Goal: Information Seeking & Learning: Understand process/instructions

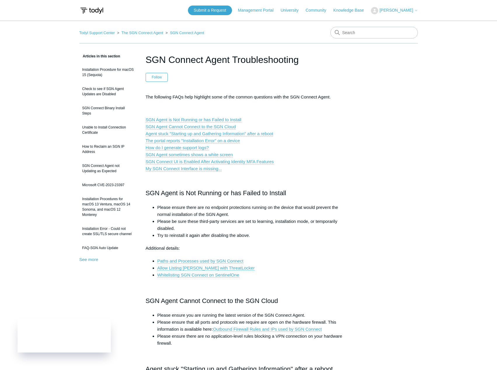
click at [149, 5] on header "Submit a Request Management Portal University Community Knowledge Base [PERSON_…" at bounding box center [248, 10] width 338 height 21
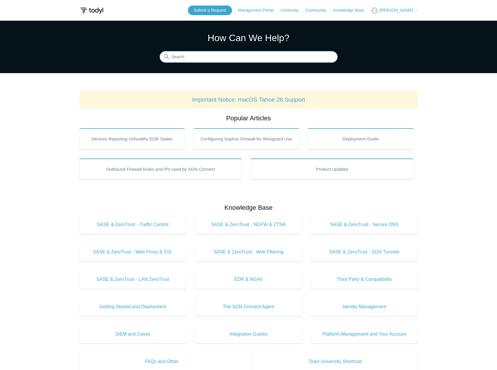
click at [244, 60] on input "Search" at bounding box center [249, 57] width 178 height 12
type input "Uninstalling"
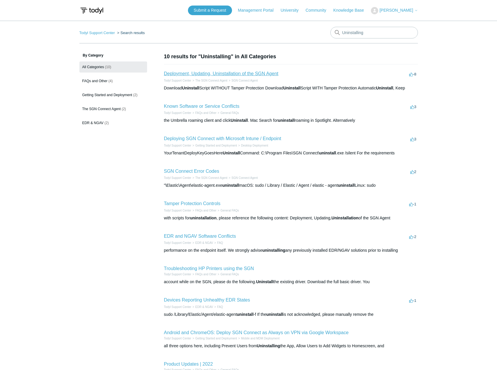
click at [236, 74] on link "Deployment, Updating, Uninstallation of the SGN Agent" at bounding box center [221, 73] width 114 height 5
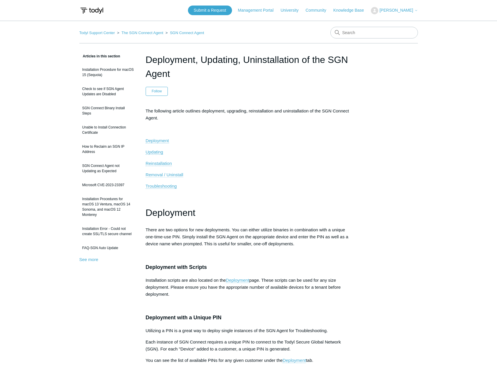
click at [166, 175] on span "Removal / Uninstall" at bounding box center [165, 174] width 38 height 5
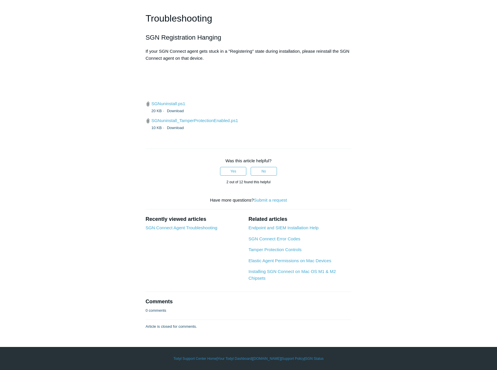
scroll to position [1514, 0]
click at [169, 106] on link "SGNuninstall.ps1" at bounding box center [168, 103] width 34 height 5
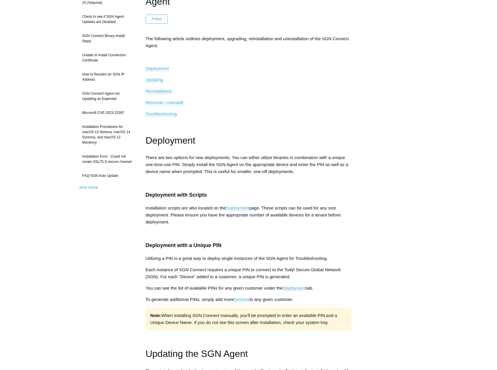
scroll to position [0, 0]
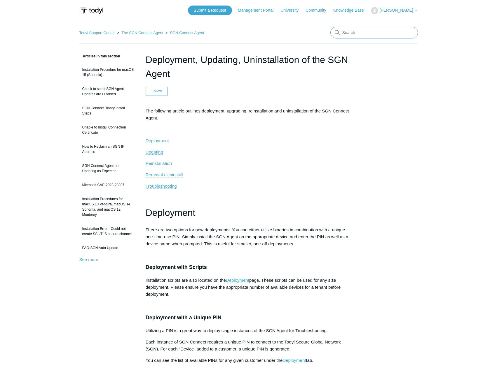
click at [363, 28] on input "Search" at bounding box center [374, 33] width 88 height 12
type input "issue with maintenance key"
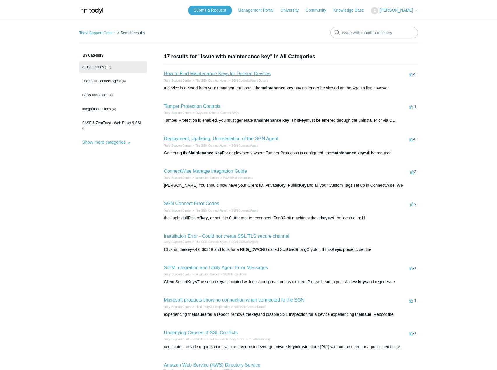
click at [215, 74] on link "How to Find Maintenance Keys for Deleted Devices" at bounding box center [217, 73] width 107 height 5
click at [193, 105] on link "Tamper Protection Controls" at bounding box center [192, 106] width 57 height 5
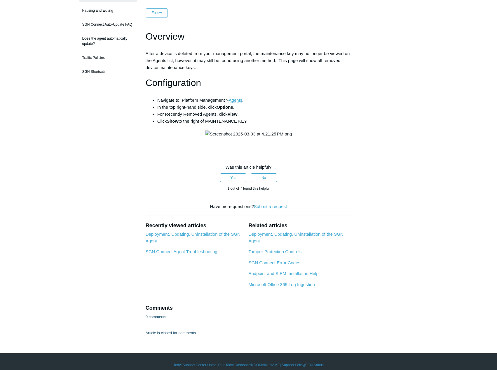
scroll to position [1, 0]
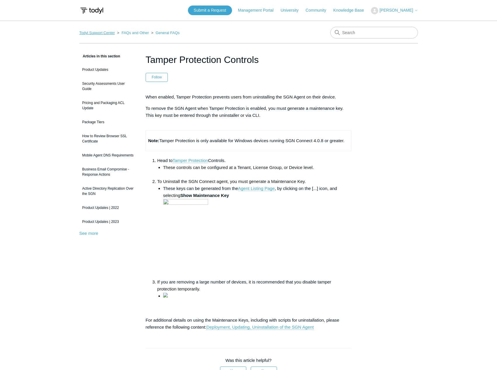
click at [95, 32] on link "Todyl Support Center" at bounding box center [97, 33] width 36 height 4
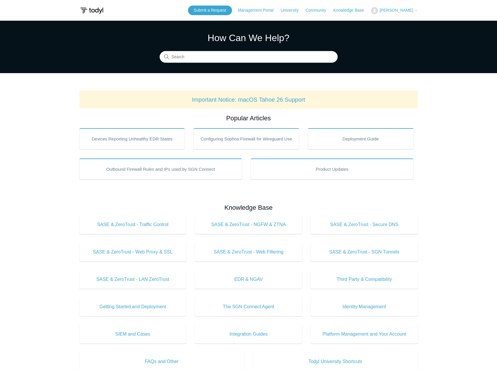
click at [219, 65] on section "How Can We Help? Search" at bounding box center [248, 47] width 497 height 53
click at [218, 58] on input "Search" at bounding box center [249, 57] width 178 height 12
type input "removal"
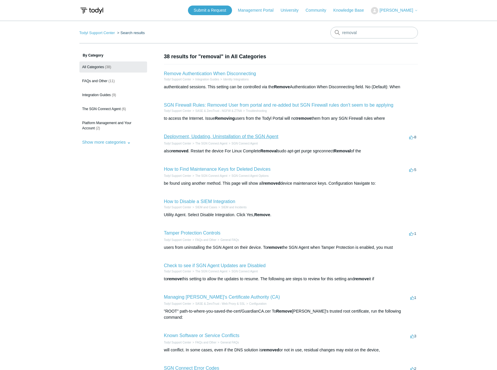
click at [235, 139] on link "Deployment, Updating, Uninstallation of the SGN Agent" at bounding box center [221, 136] width 114 height 5
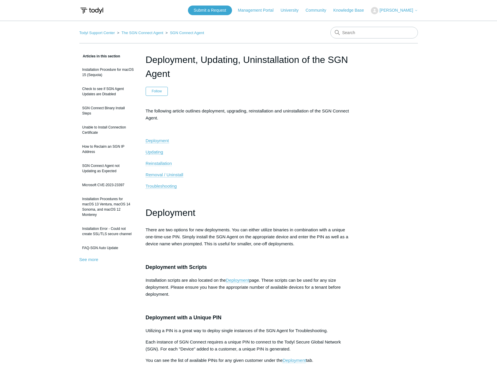
click at [162, 164] on span "Reinstallation" at bounding box center [159, 163] width 26 height 5
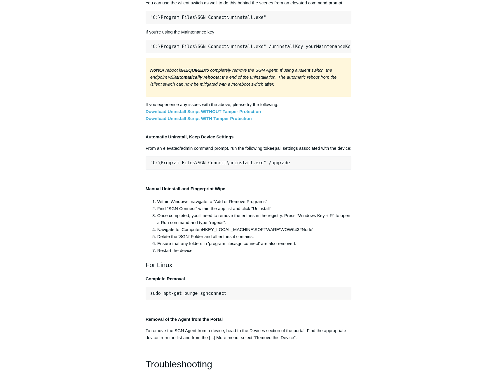
scroll to position [1058, 0]
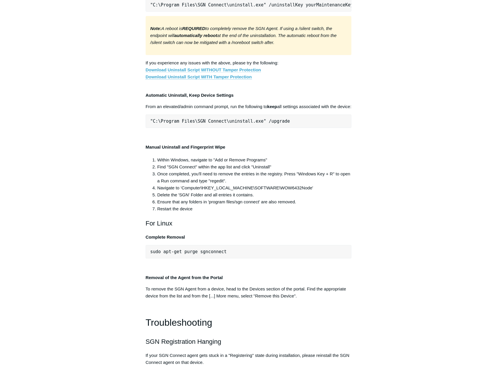
click at [232, 73] on link "Download Uninstall Script WITHOUT Tamper Protection" at bounding box center [204, 69] width 116 height 5
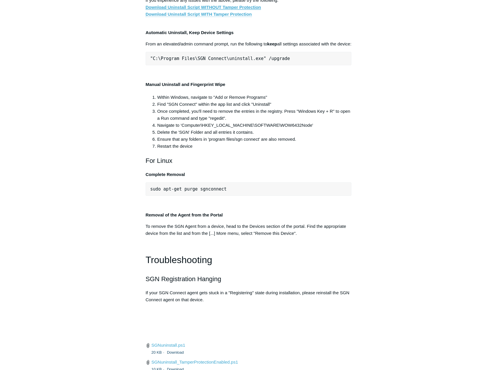
scroll to position [1145, 0]
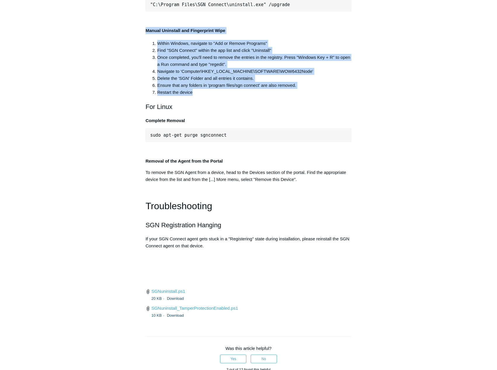
drag, startPoint x: 146, startPoint y: 261, endPoint x: 286, endPoint y: 326, distance: 153.7
copy div "Manual Uninstall and Fingerprint Wipe Within Windows, navigate to "Add or Remov…"
click at [162, 82] on li "Delete the 'SGN' Folder and all entries it contains." at bounding box center [254, 78] width 194 height 7
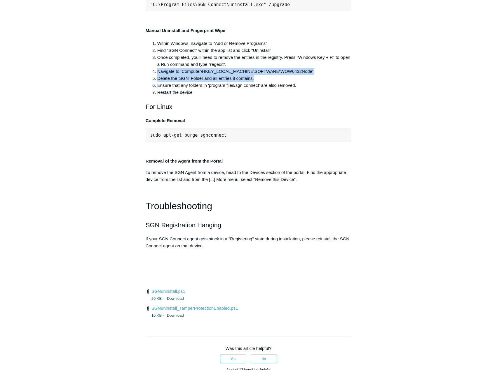
drag, startPoint x: 157, startPoint y: 302, endPoint x: 256, endPoint y: 309, distance: 99.4
click at [256, 96] on ol "Within Windows, navigate to "Add or Remove Programs" Find "SGN Connect" within …" at bounding box center [251, 68] width 200 height 56
copy ol "Navigate to ‘Computer\HKEY_LOCAL_MACHINE\SOFTWARE\WOW6432Node' Delete the 'SGN'…"
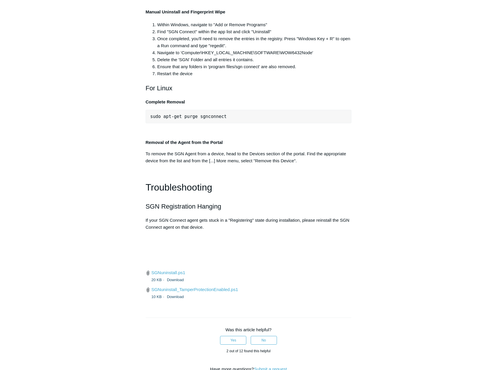
scroll to position [1203, 0]
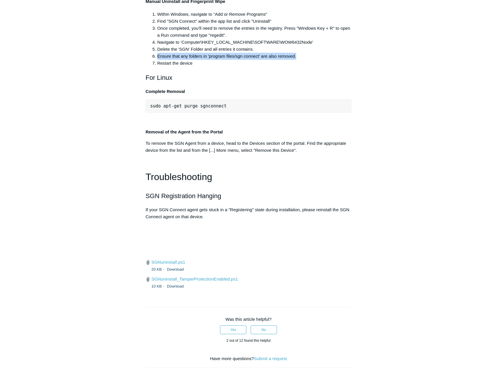
drag, startPoint x: 158, startPoint y: 288, endPoint x: 303, endPoint y: 289, distance: 145.3
click at [303, 60] on li "Ensure that any folders in 'program files/sgn connect' are also removed." at bounding box center [254, 56] width 194 height 7
copy li "Ensure that any folders in 'program files/sgn connect' are also removed."
